Goal: Information Seeking & Learning: Understand process/instructions

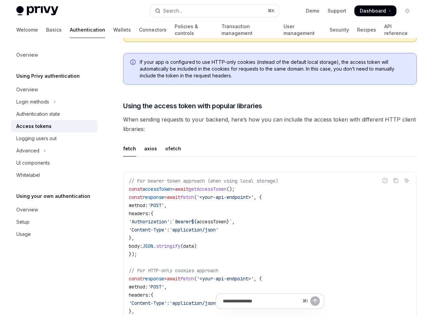
scroll to position [635, 0]
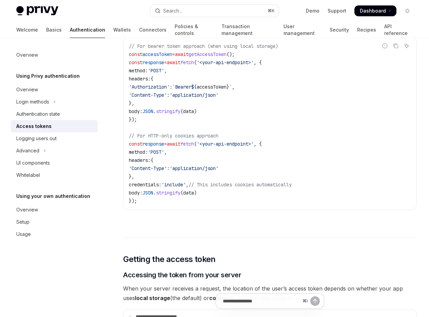
click at [223, 22] on ul "fetch axios ofetch" at bounding box center [269, 14] width 293 height 16
click at [182, 7] on div "Search..." at bounding box center [172, 11] width 19 height 8
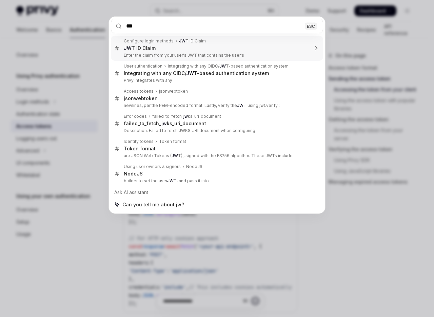
type input "****"
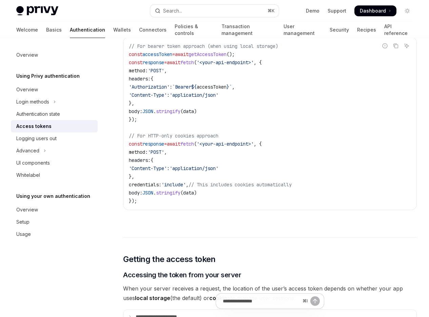
type textarea "*"
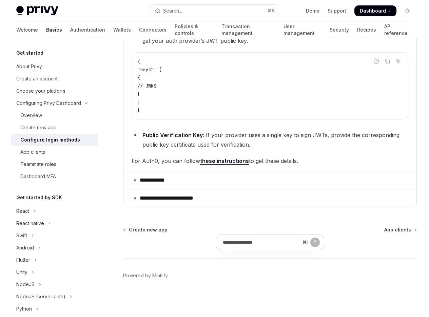
scroll to position [515, 0]
click at [208, 20] on span "To verify your user’s auth status, Privy requires a verification key to ensure …" at bounding box center [269, 10] width 277 height 19
drag, startPoint x: 137, startPoint y: 67, endPoint x: 220, endPoint y: 85, distance: 85.4
click at [220, 20] on span "To verify your user’s auth status, Privy requires a verification key to ensure …" at bounding box center [269, 10] width 277 height 19
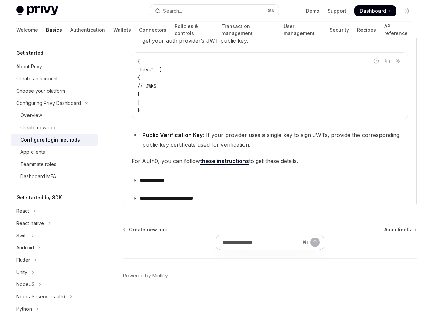
drag, startPoint x: 237, startPoint y: 91, endPoint x: 130, endPoint y: 72, distance: 108.3
click at [130, 72] on details "**********" at bounding box center [269, 75] width 293 height 190
